Goal: Task Accomplishment & Management: Manage account settings

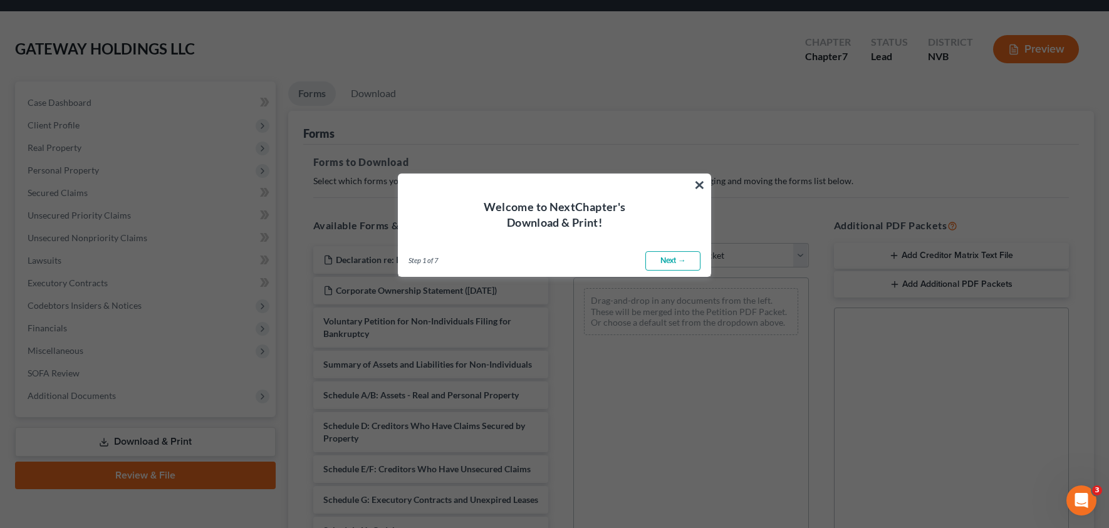
scroll to position [44, 0]
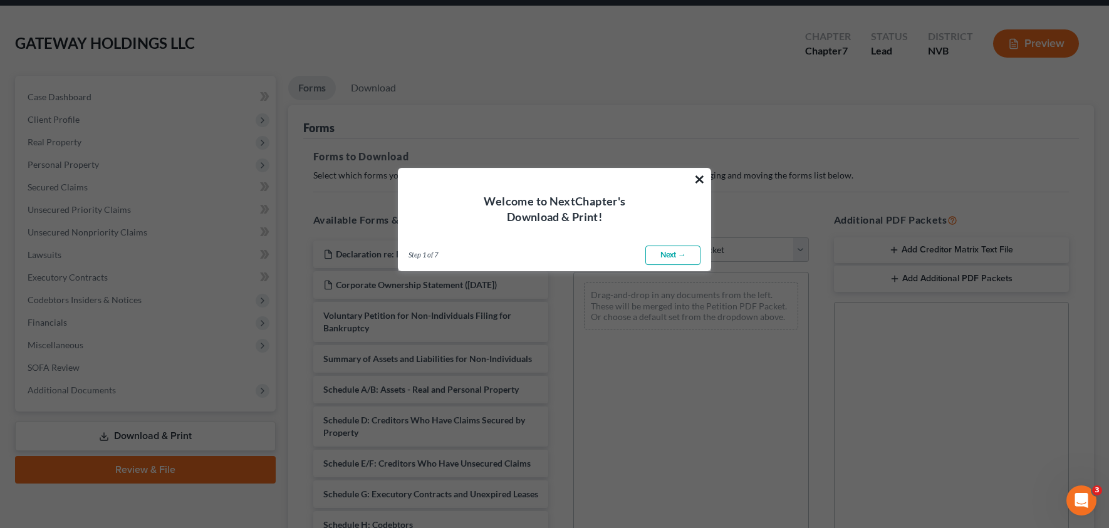
click at [700, 176] on button "×" at bounding box center [699, 179] width 12 height 20
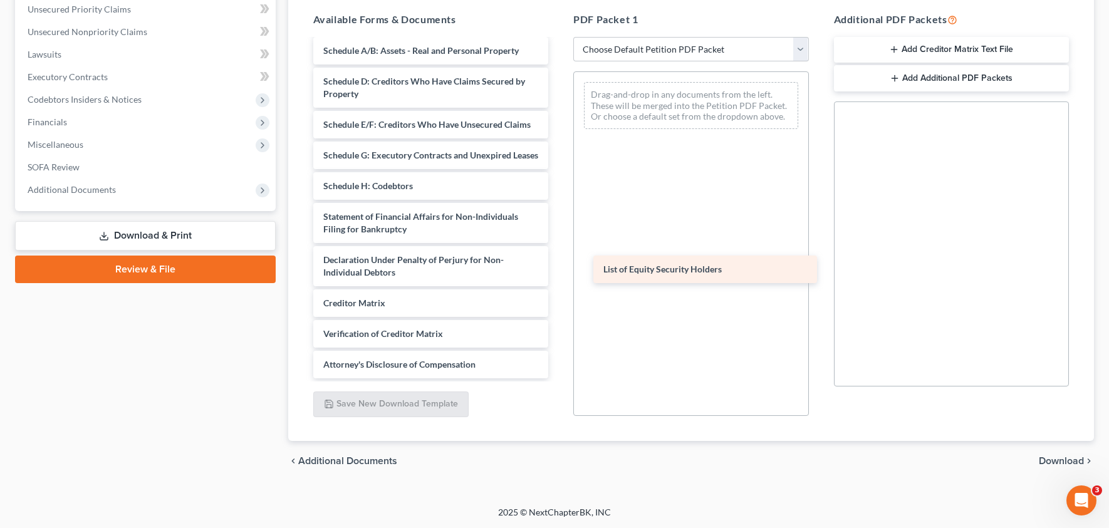
scroll to position [176, 0]
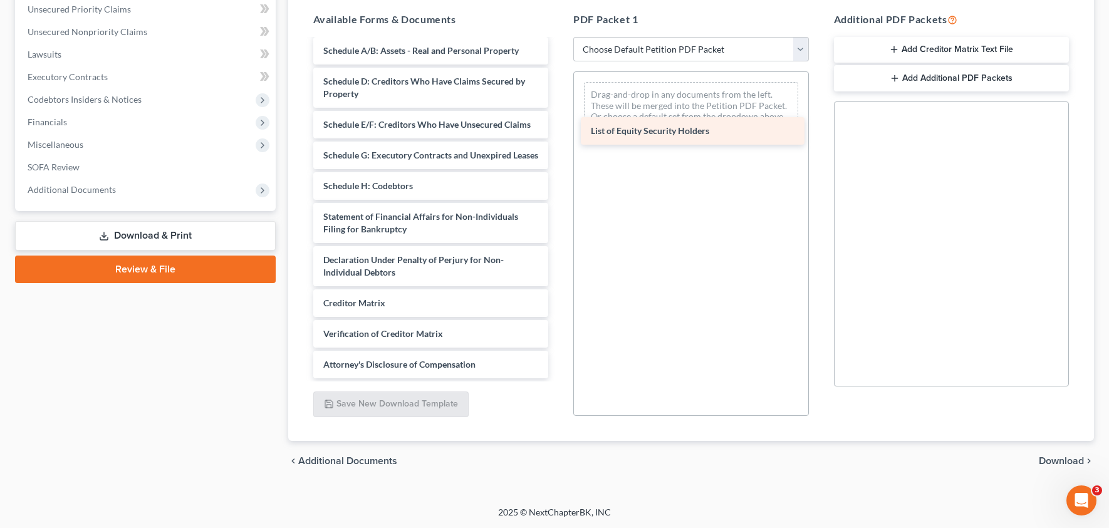
drag, startPoint x: 375, startPoint y: 368, endPoint x: 642, endPoint y: 132, distance: 356.3
click at [559, 132] on div "List of Equity Security Holders Declaration re: Electronic Filing ([DATE]) Corp…" at bounding box center [431, 140] width 256 height 477
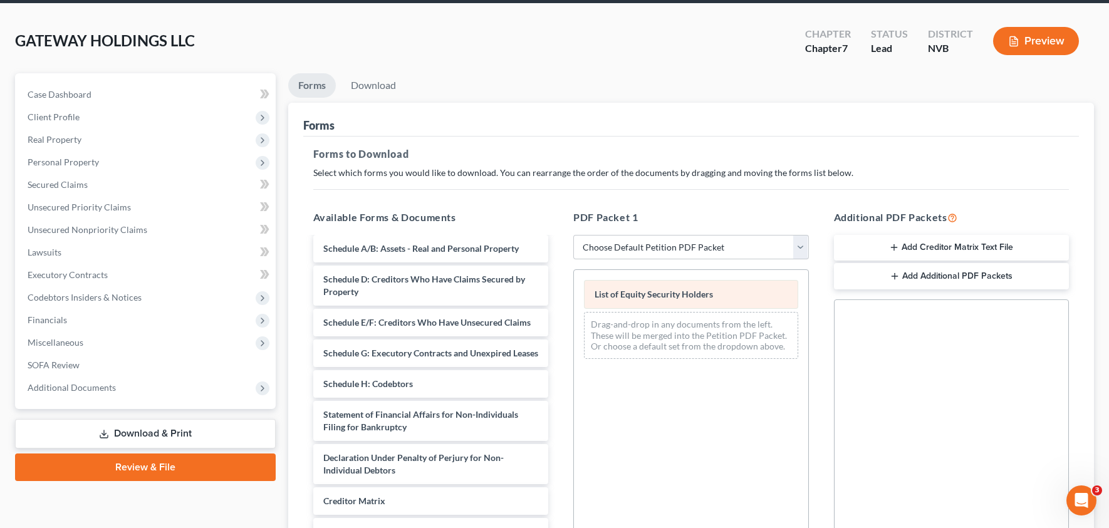
scroll to position [0, 0]
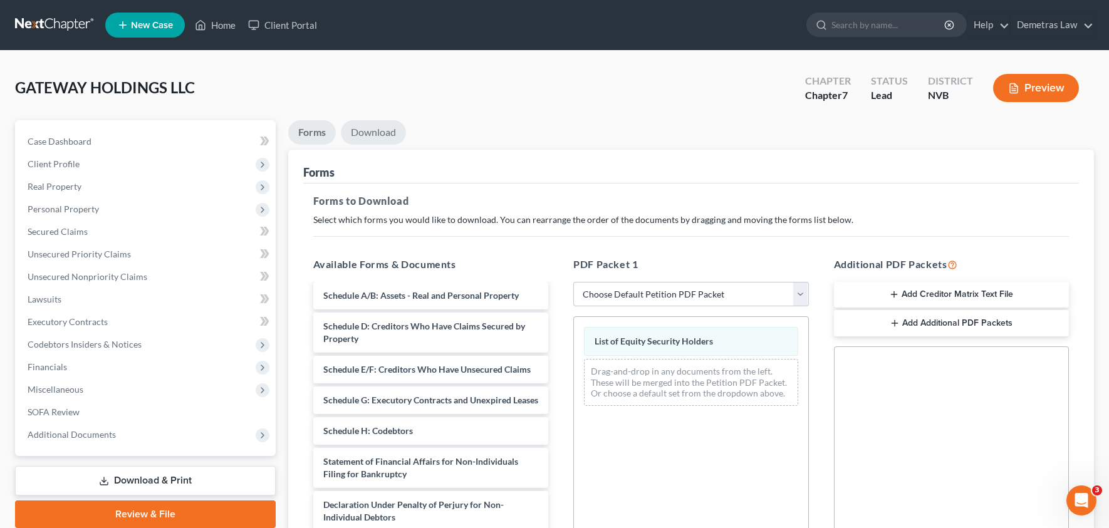
click at [358, 127] on link "Download" at bounding box center [373, 132] width 65 height 24
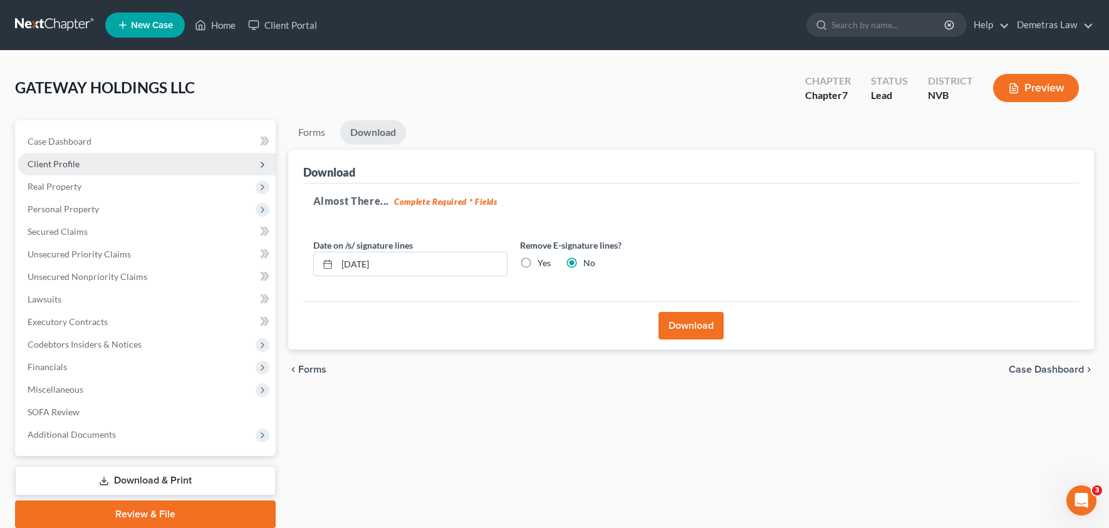
click at [161, 165] on span "Client Profile" at bounding box center [147, 164] width 258 height 23
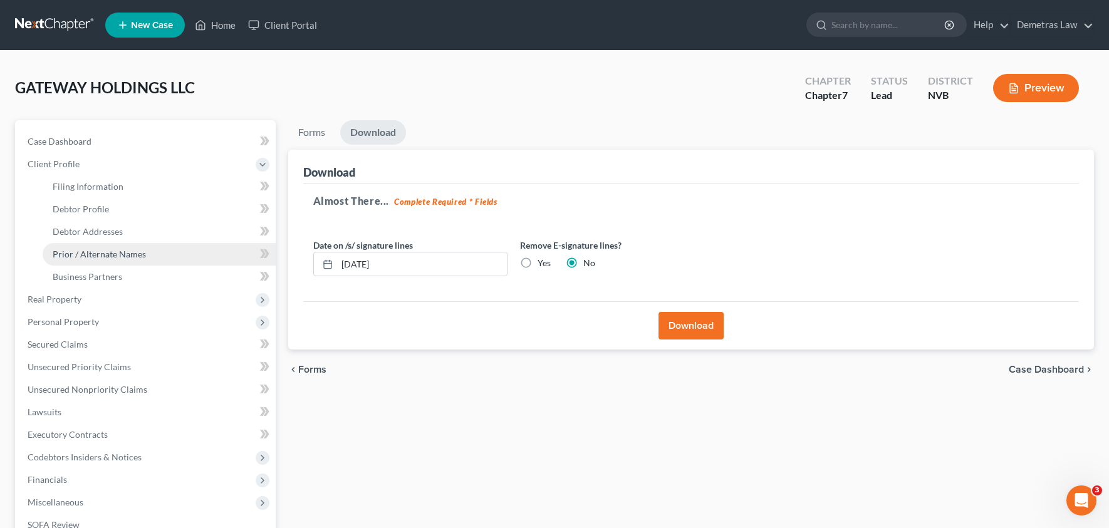
click at [113, 249] on span "Prior / Alternate Names" at bounding box center [99, 254] width 93 height 11
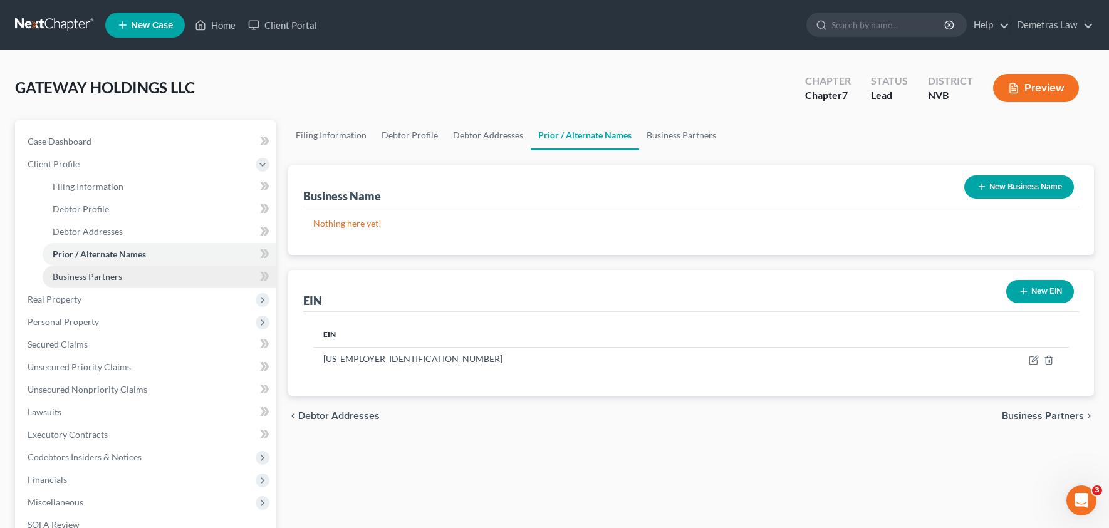
click at [113, 278] on span "Business Partners" at bounding box center [88, 276] width 70 height 11
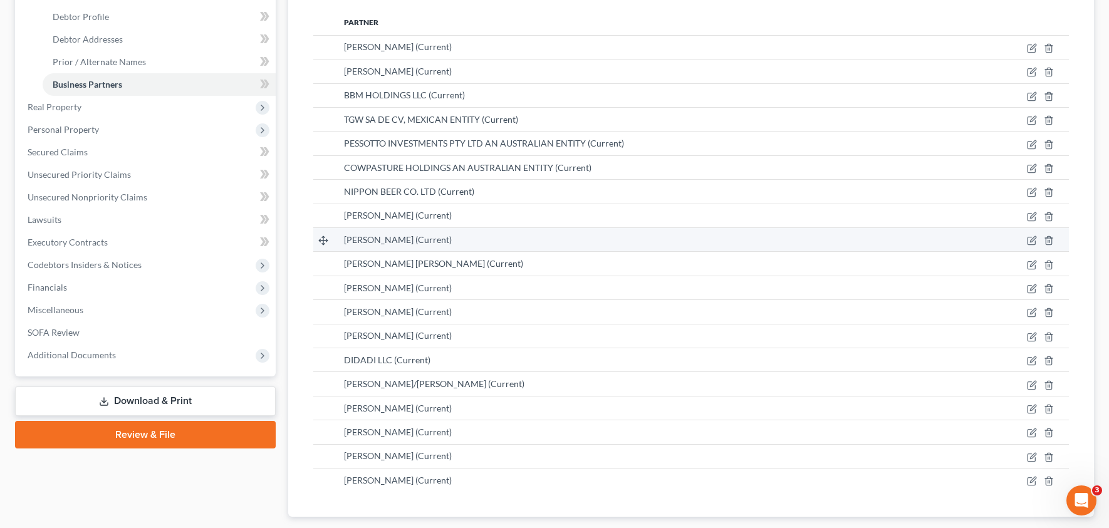
scroll to position [271, 0]
